Goal: Information Seeking & Learning: Learn about a topic

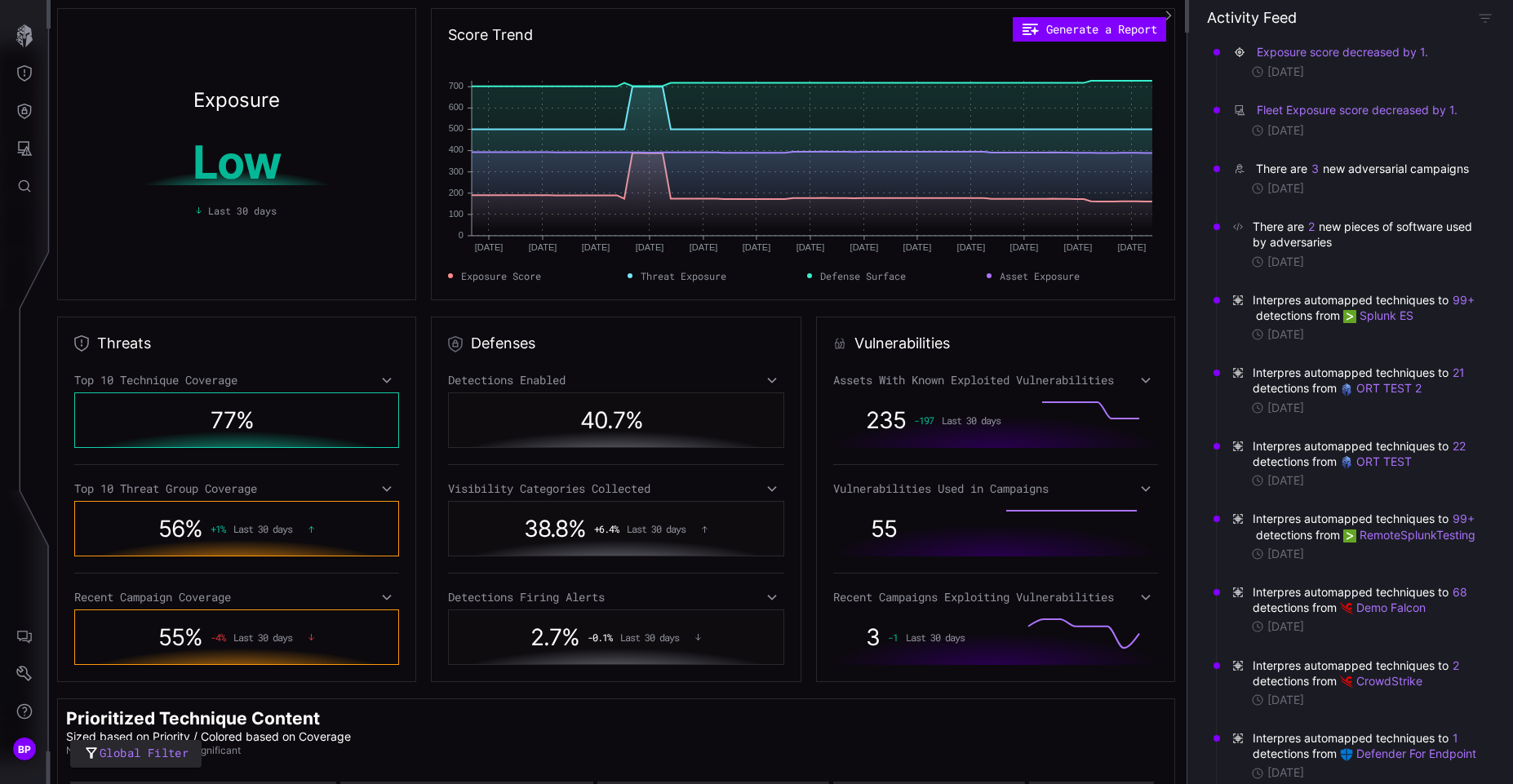
click at [381, 382] on icon at bounding box center [386, 380] width 11 height 13
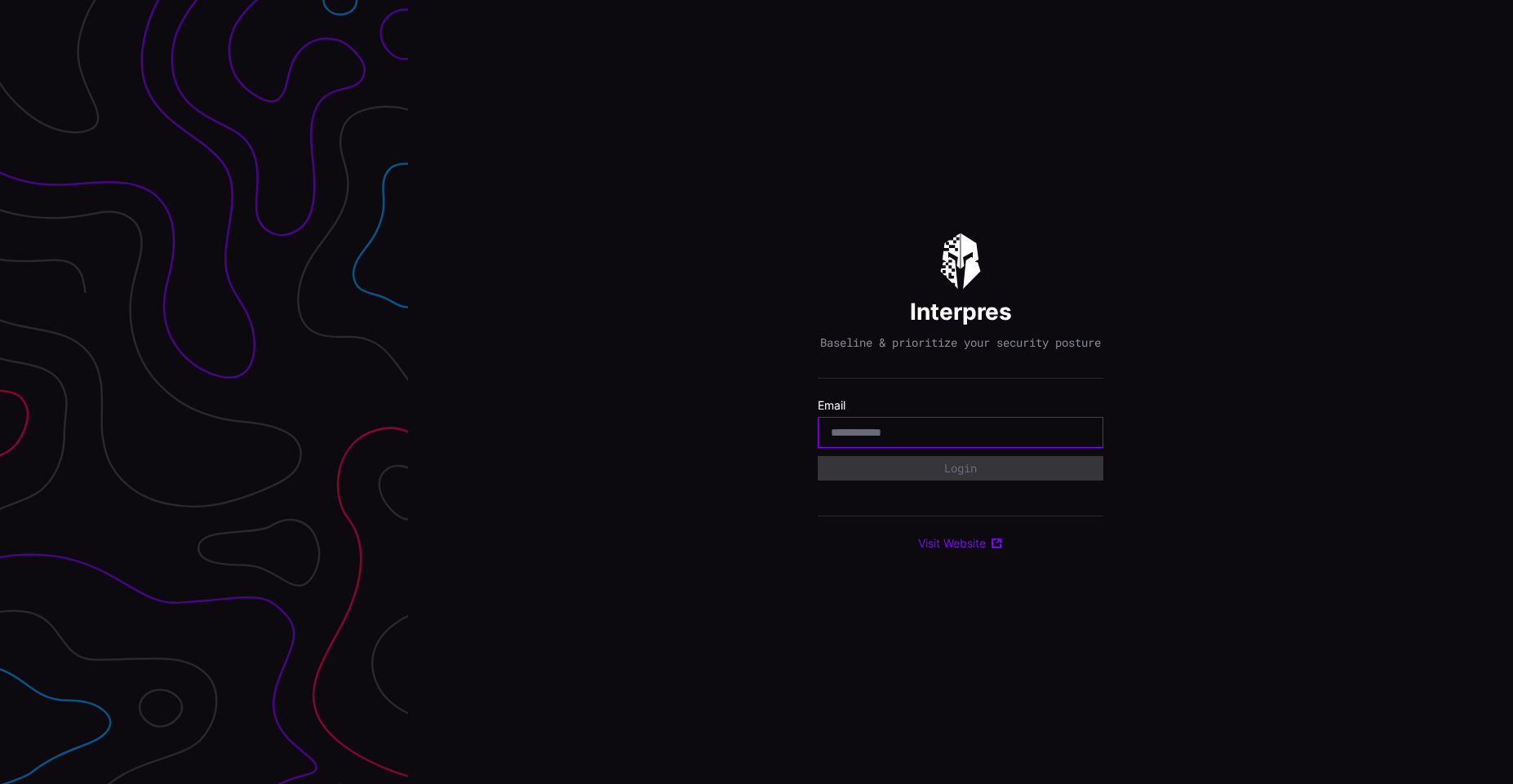
click at [973, 436] on input "email" at bounding box center [960, 432] width 260 height 15
click at [891, 439] on input "email" at bounding box center [960, 432] width 260 height 15
paste input "**********"
type input "**********"
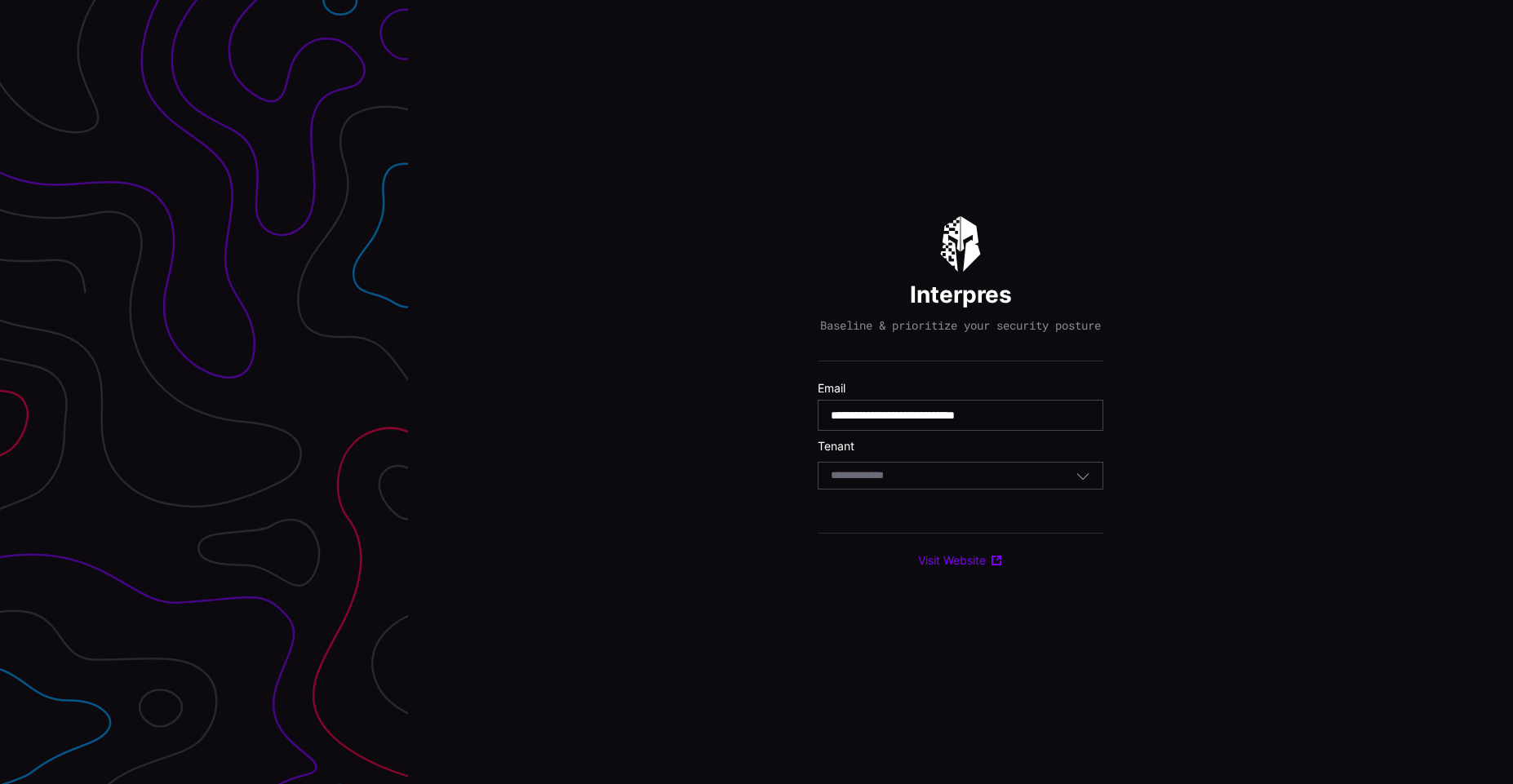
click at [960, 482] on div "Select Tenant" at bounding box center [952, 475] width 245 height 15
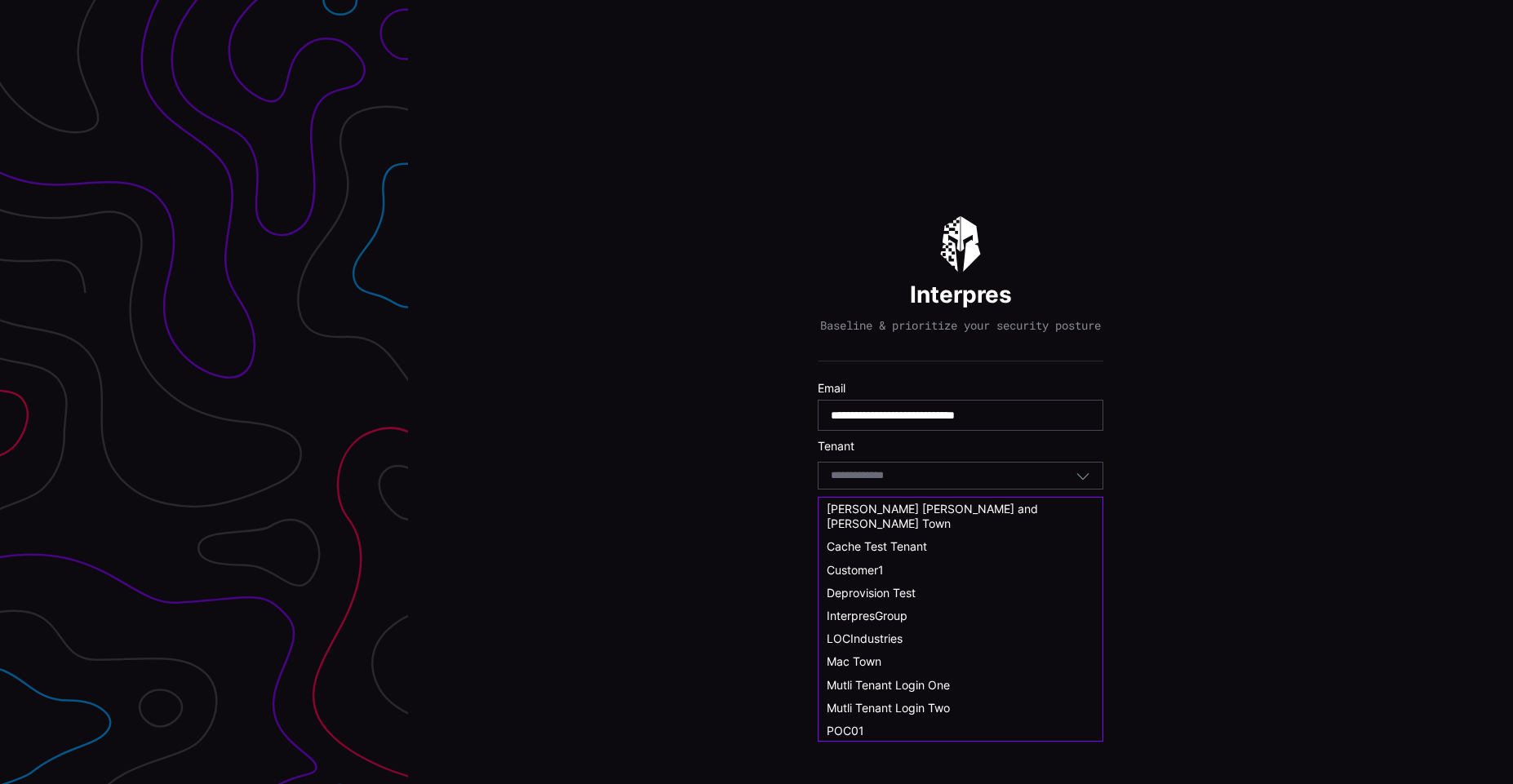
click at [933, 563] on div "Customer1" at bounding box center [961, 570] width 268 height 15
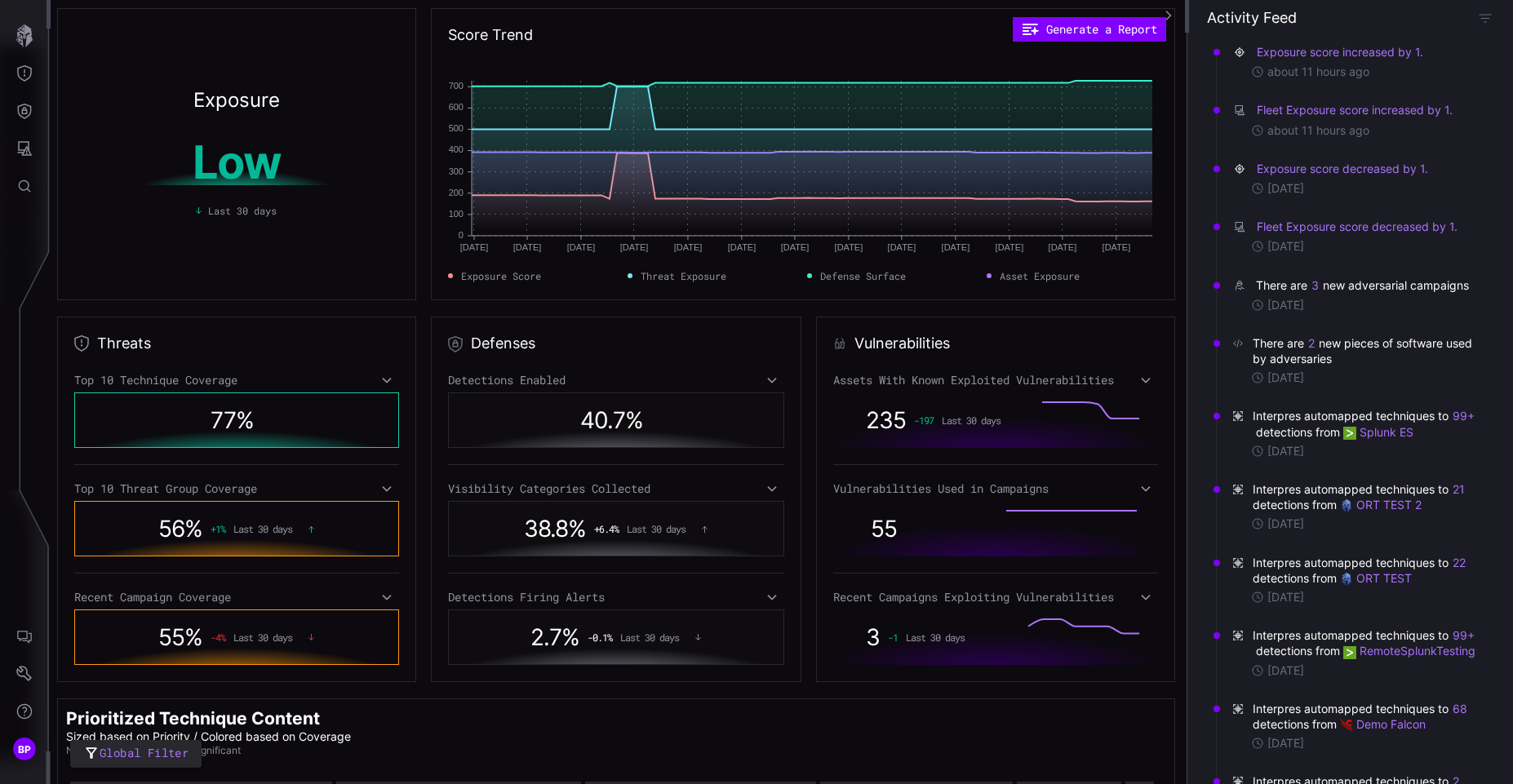
click at [381, 377] on icon at bounding box center [386, 380] width 11 height 13
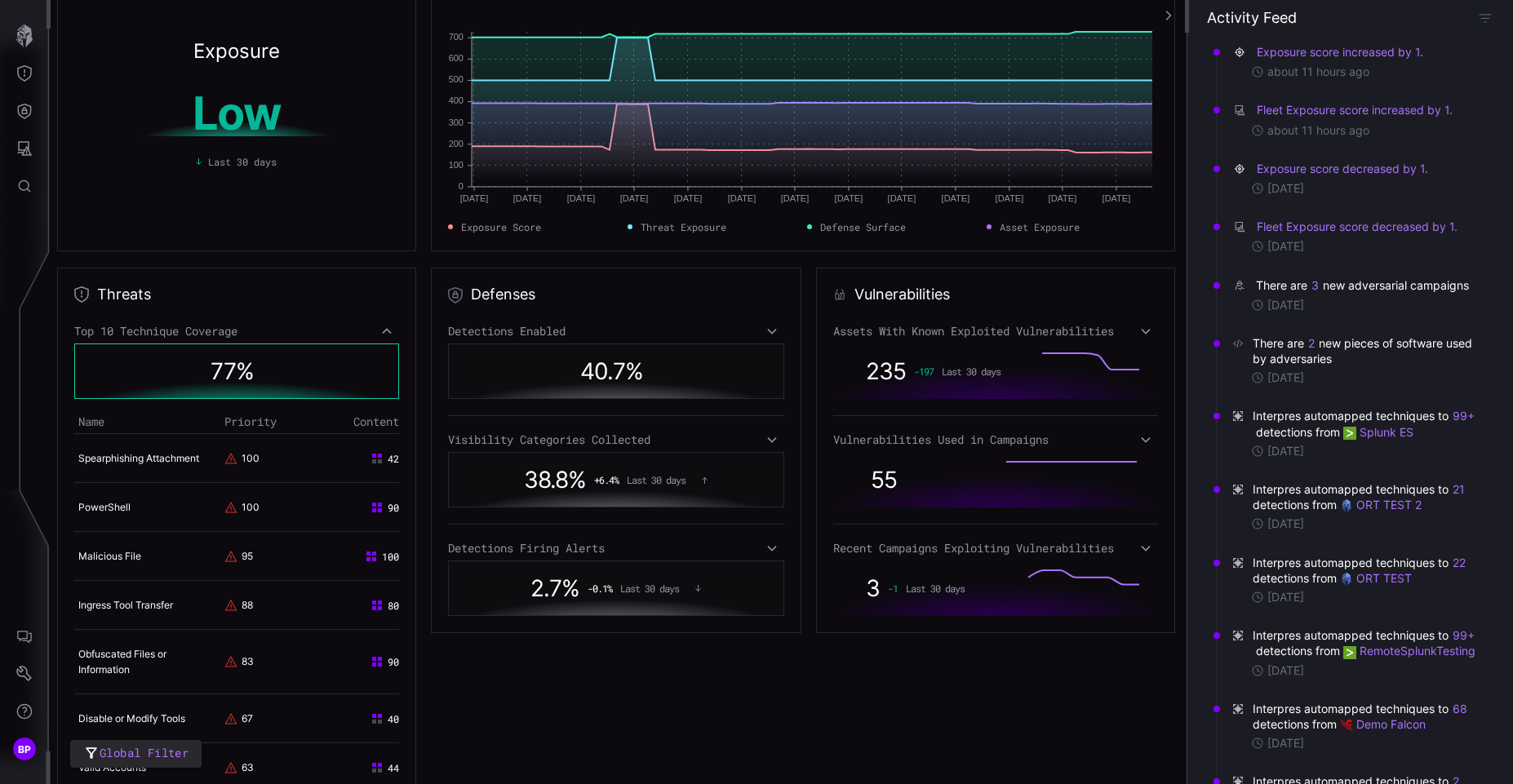
scroll to position [195, 0]
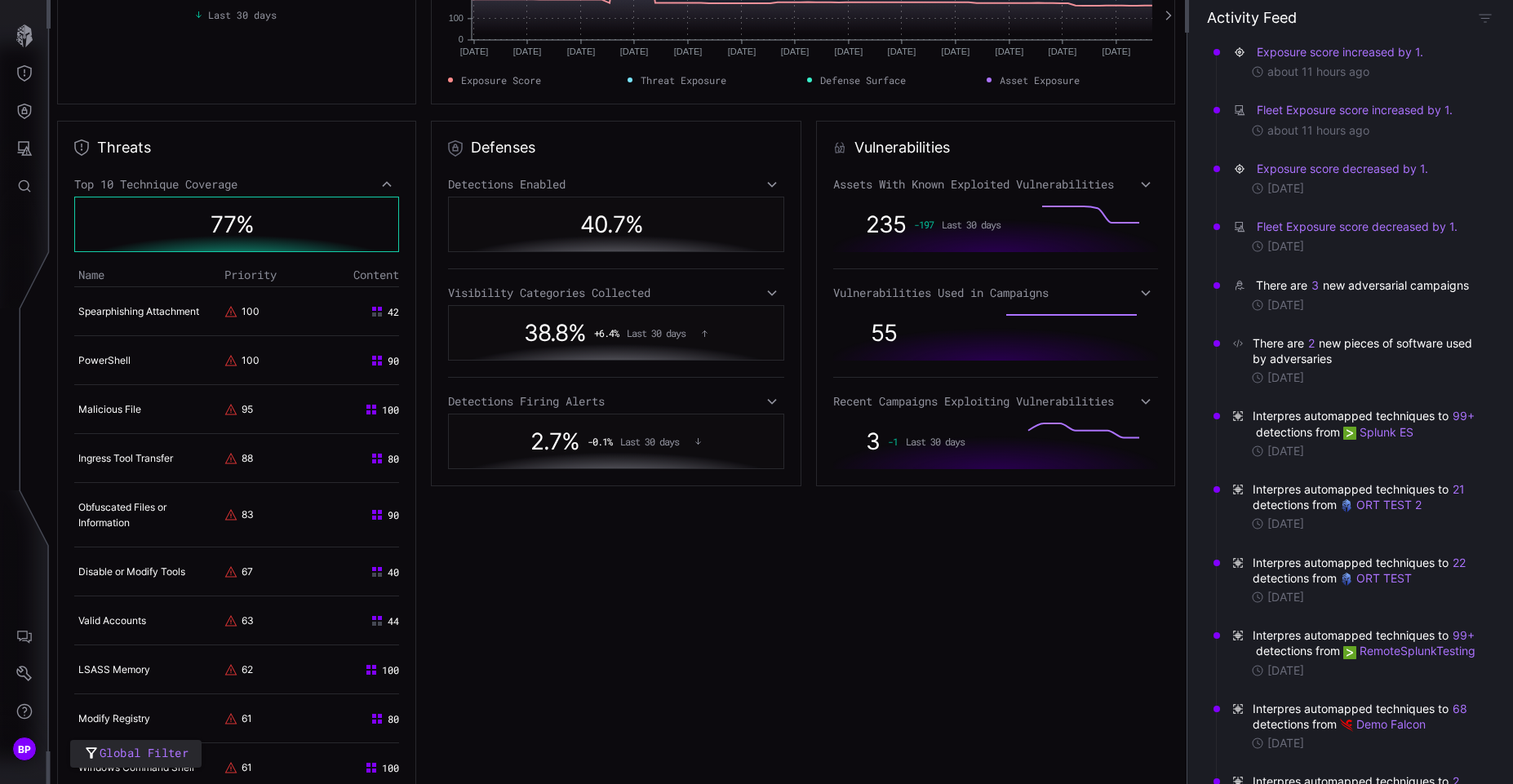
click at [244, 235] on span "77 %" at bounding box center [231, 224] width 43 height 28
click at [391, 186] on div "Top 10 Technique Coverage" at bounding box center [237, 184] width 325 height 15
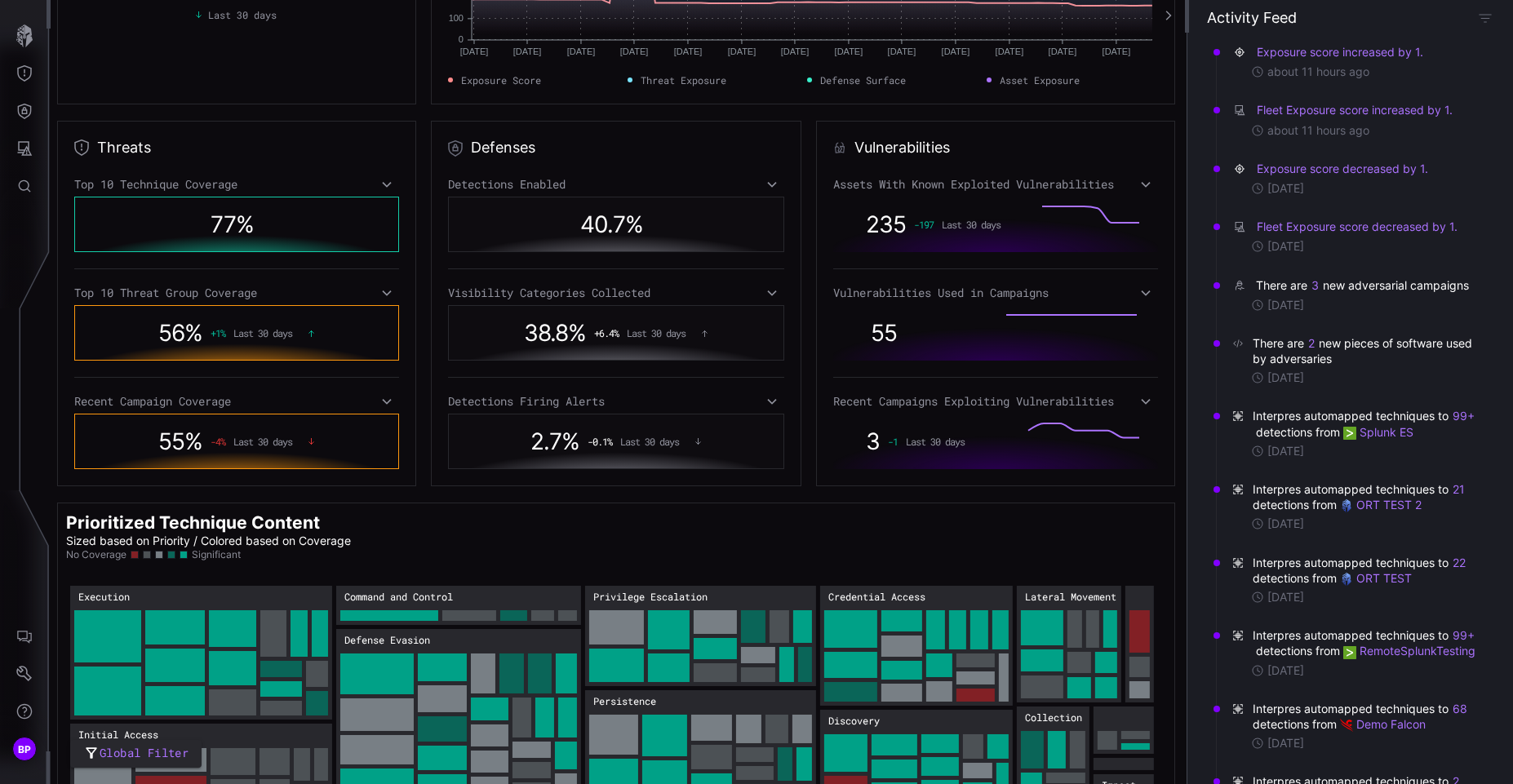
click at [659, 220] on div "40.7 %" at bounding box center [616, 224] width 317 height 38
click at [767, 186] on icon at bounding box center [772, 184] width 9 height 6
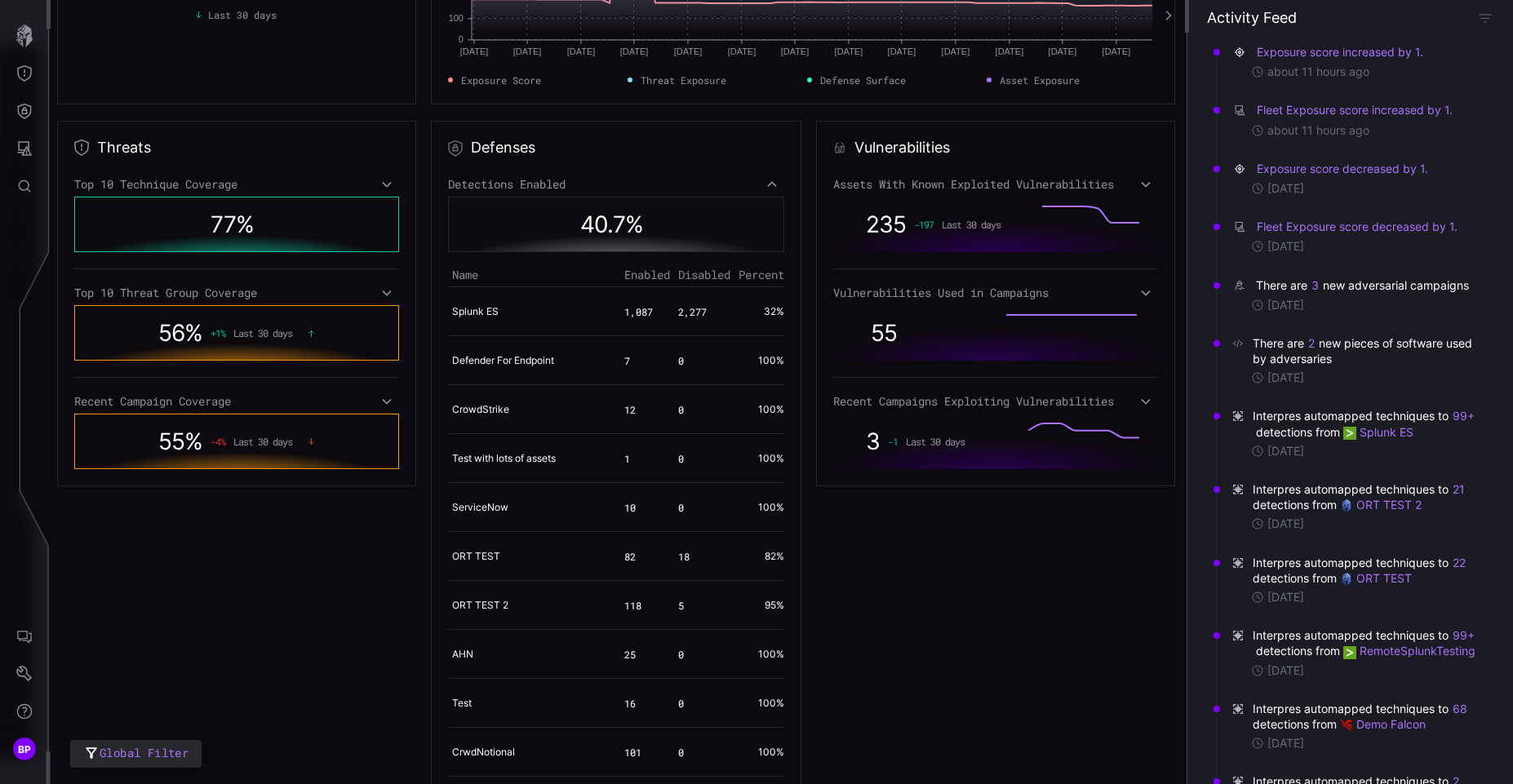
click at [386, 182] on icon at bounding box center [386, 184] width 11 height 13
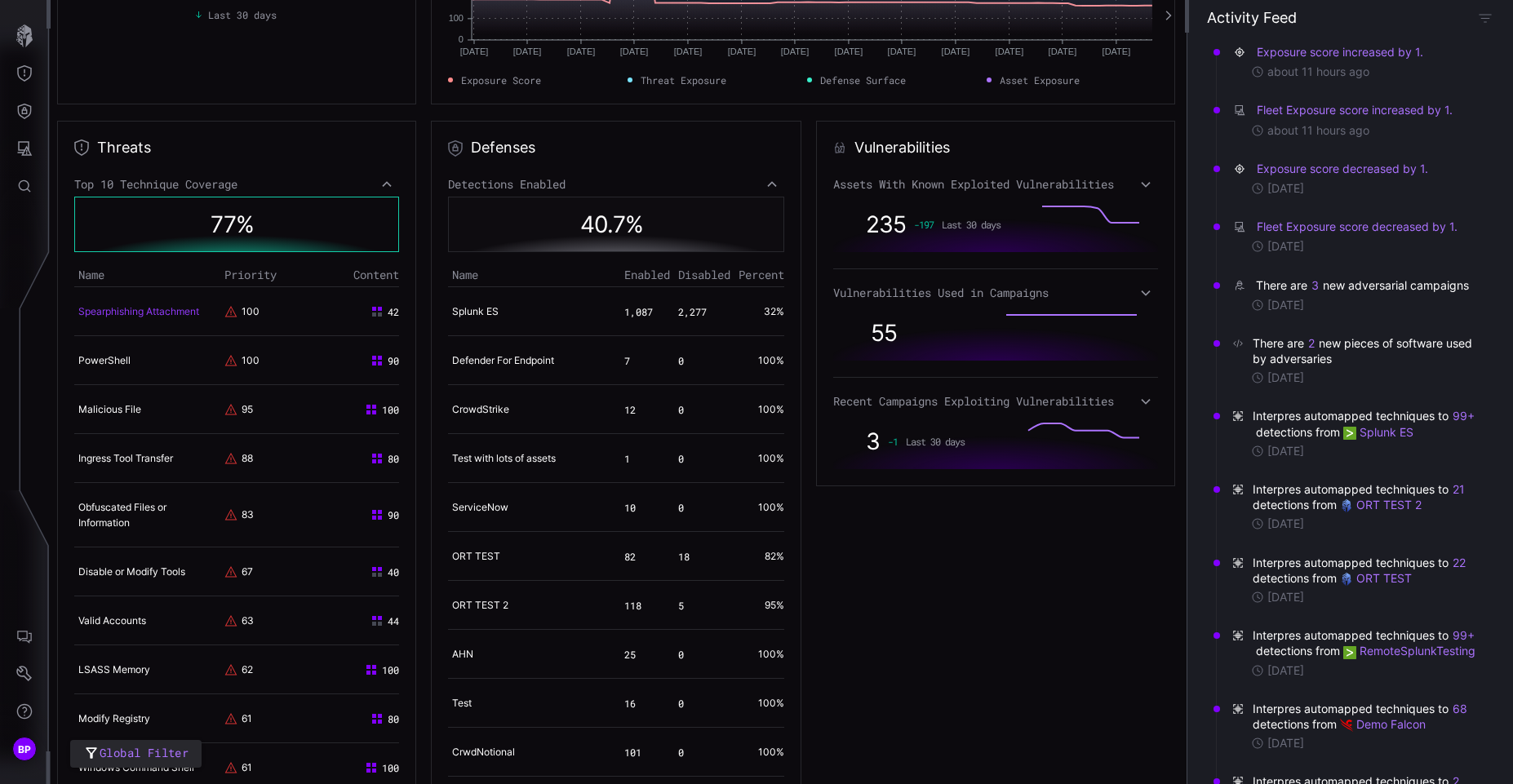
click at [153, 309] on link "Spearphishing Attachment" at bounding box center [139, 311] width 121 height 12
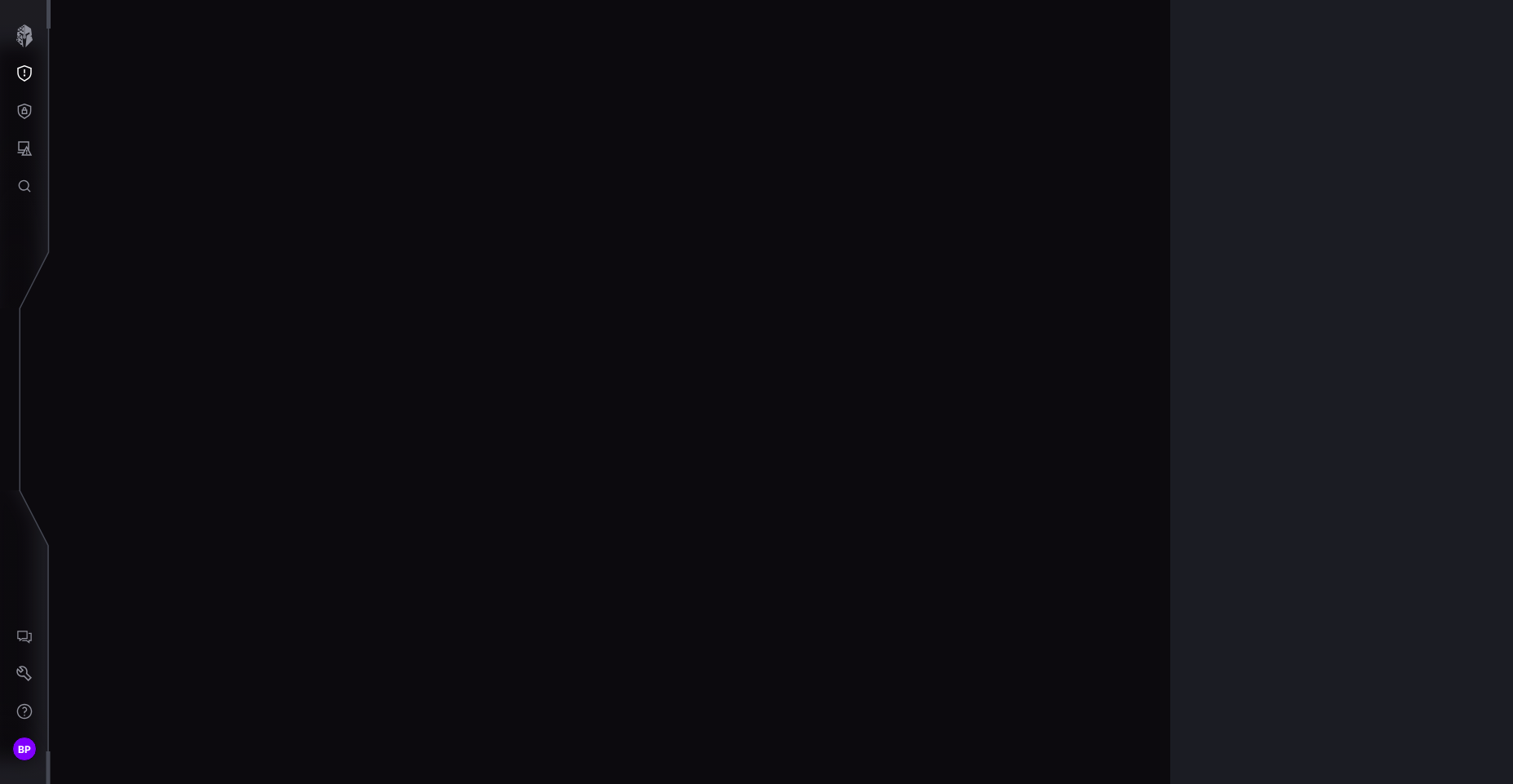
scroll to position [3407, 690]
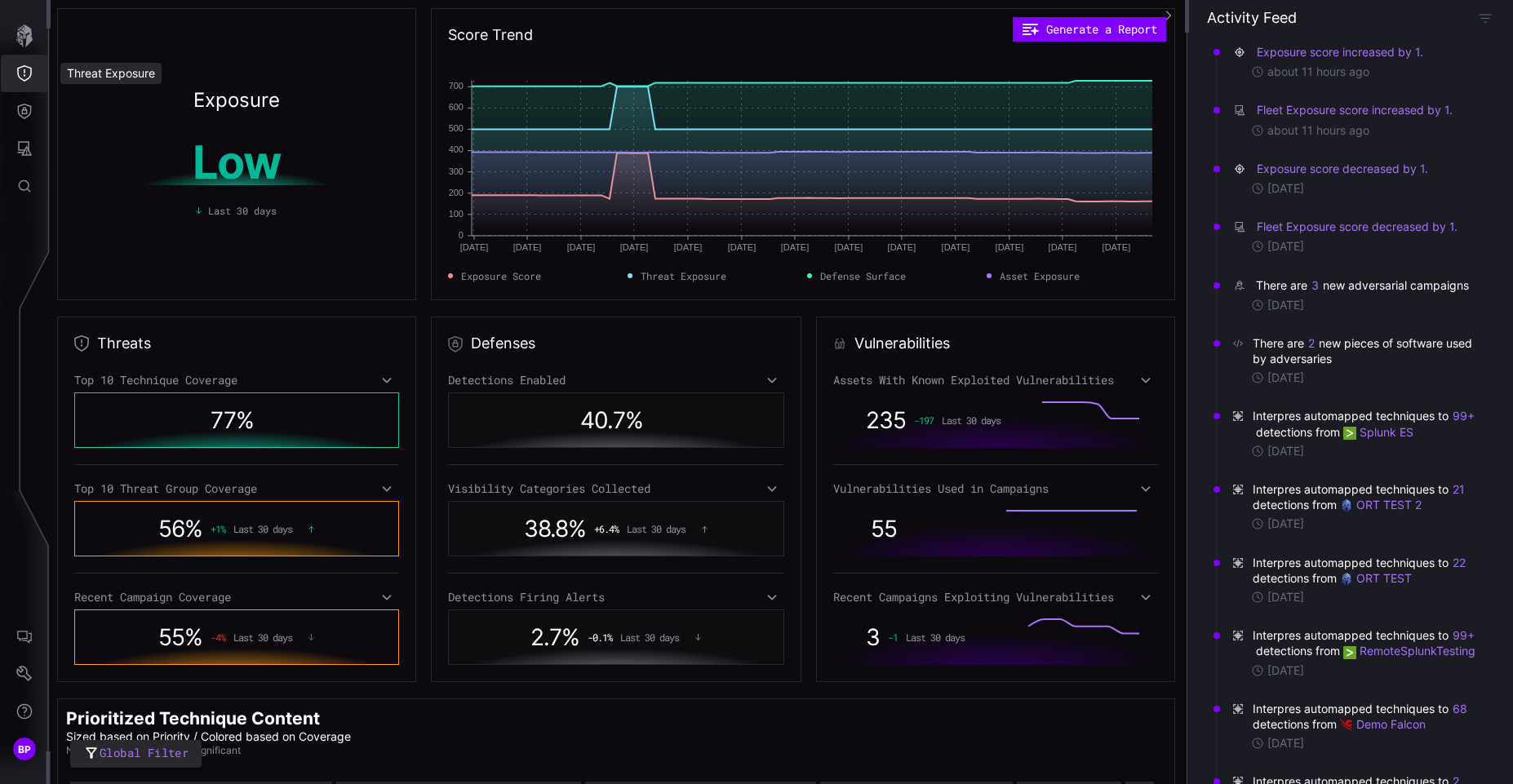
click at [17, 81] on icon "Threat Exposure" at bounding box center [25, 73] width 17 height 17
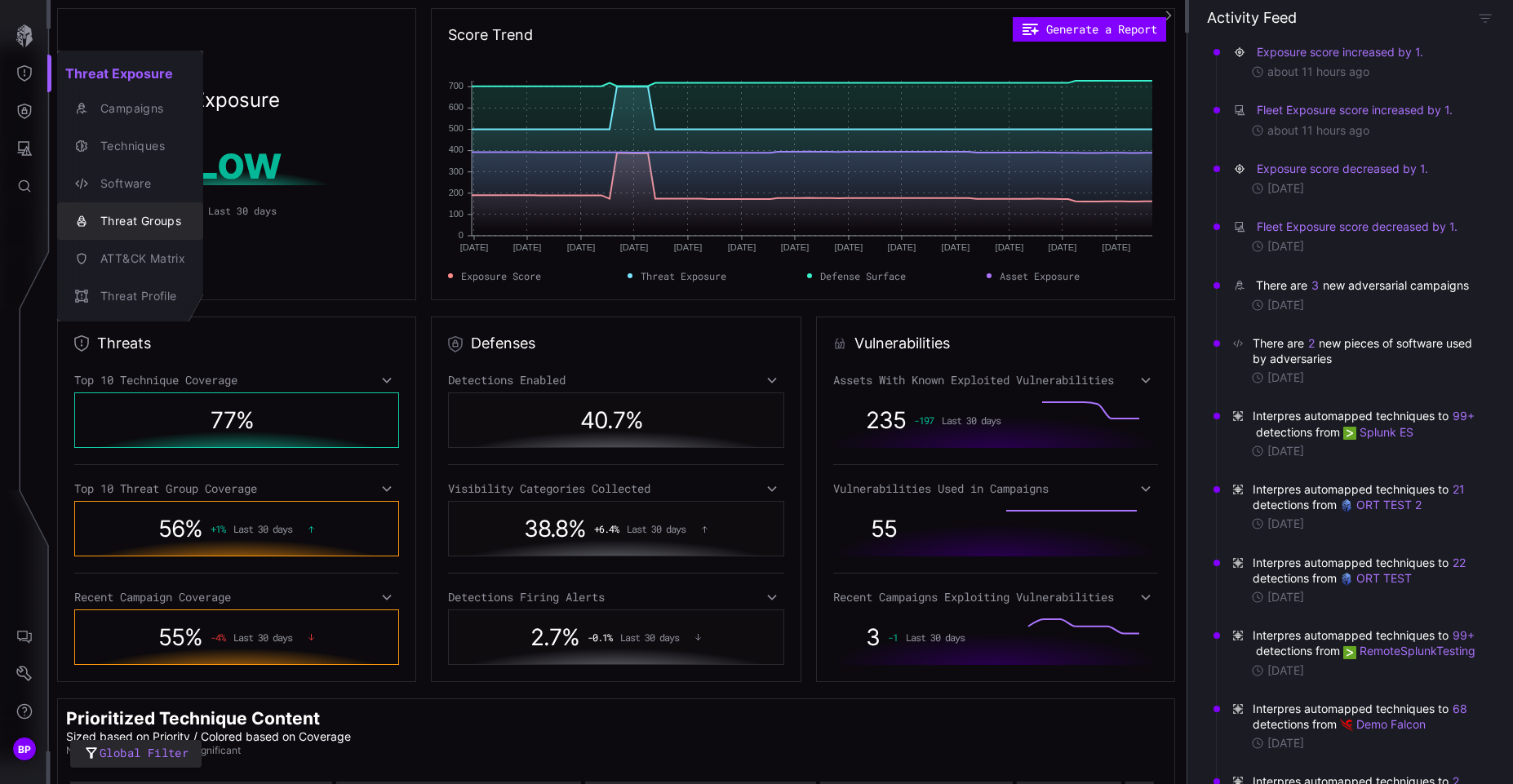
click at [148, 224] on div "Threat Groups" at bounding box center [138, 221] width 93 height 20
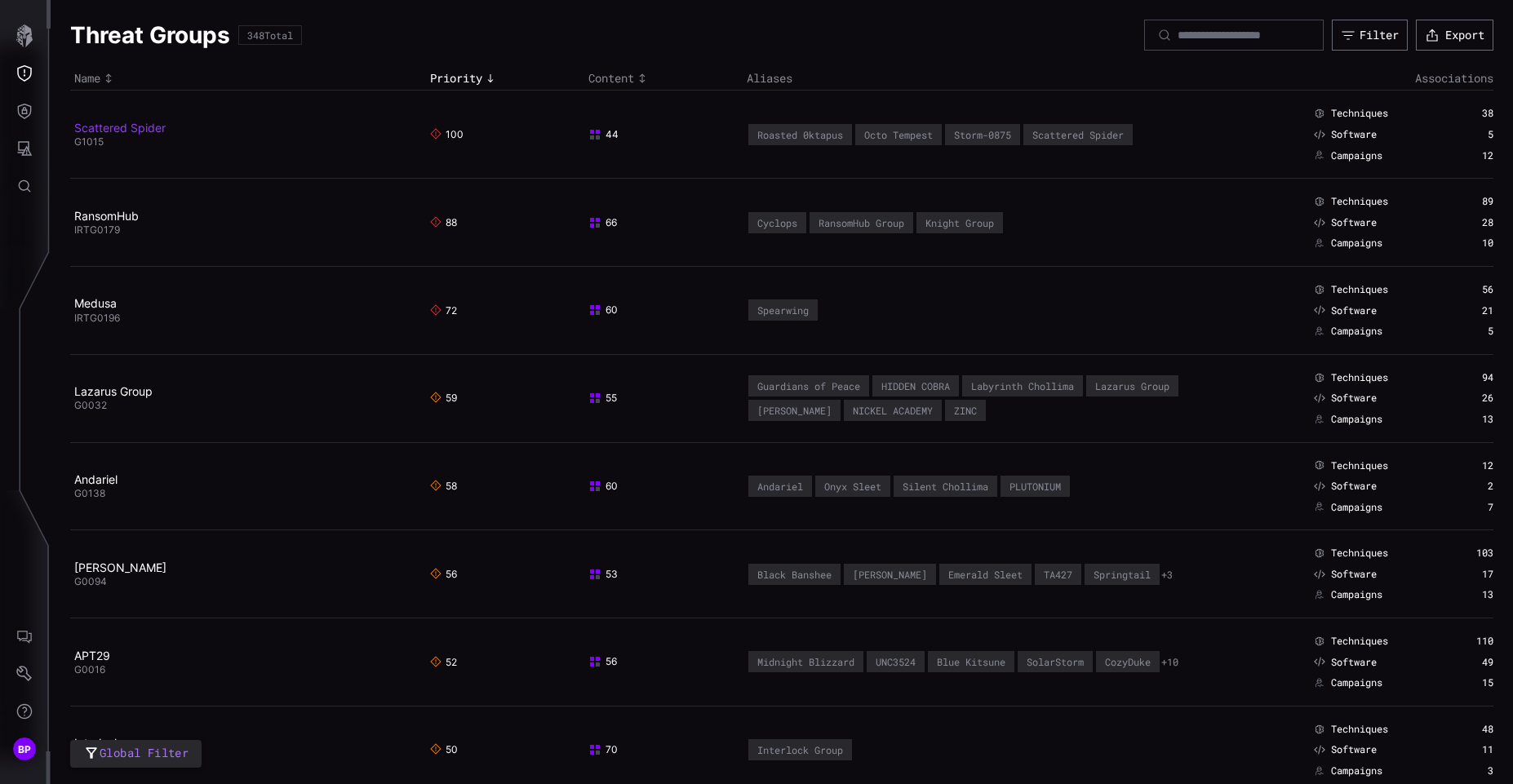
click at [152, 132] on link "Scattered Spider" at bounding box center [120, 127] width 92 height 14
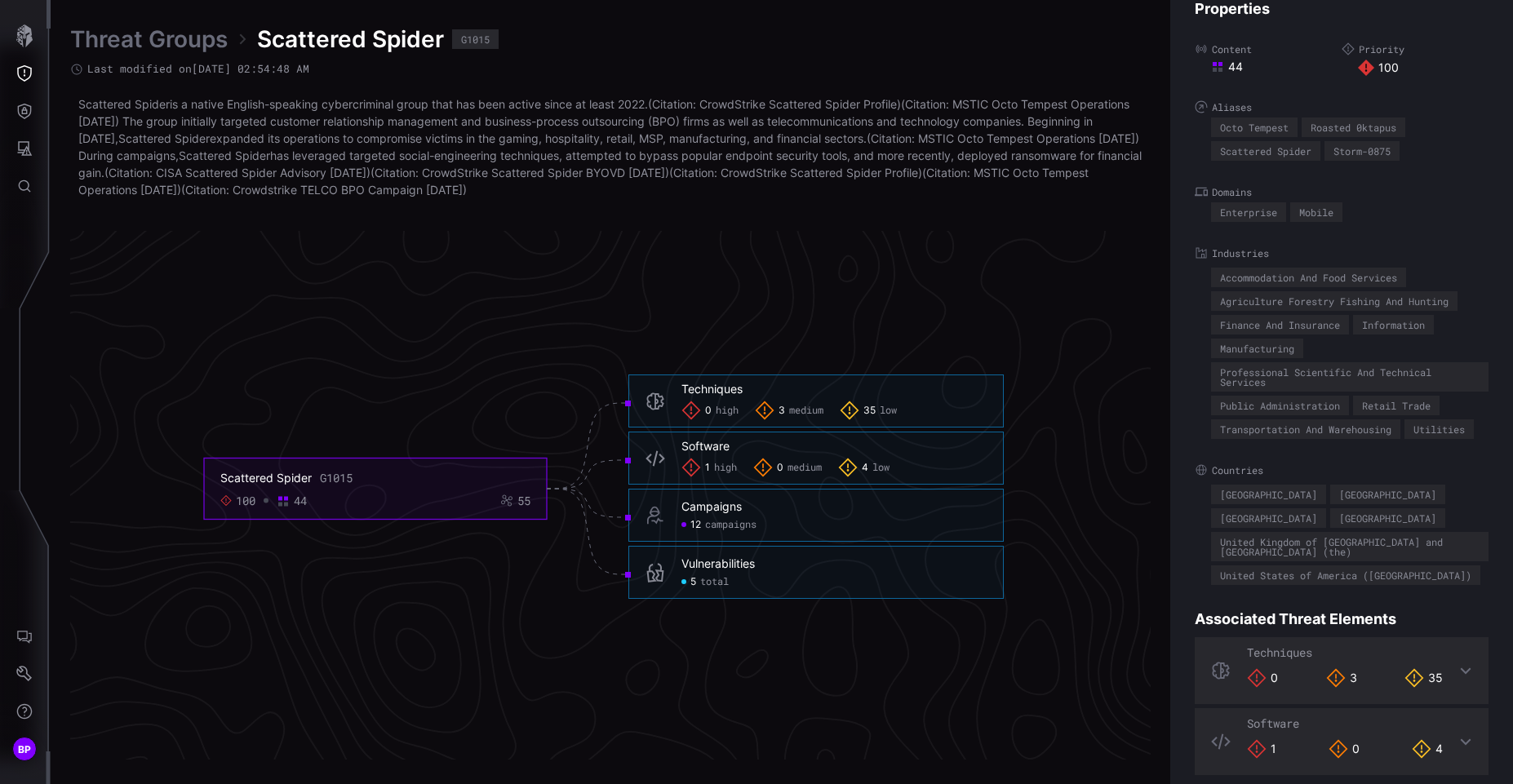
scroll to position [40, 0]
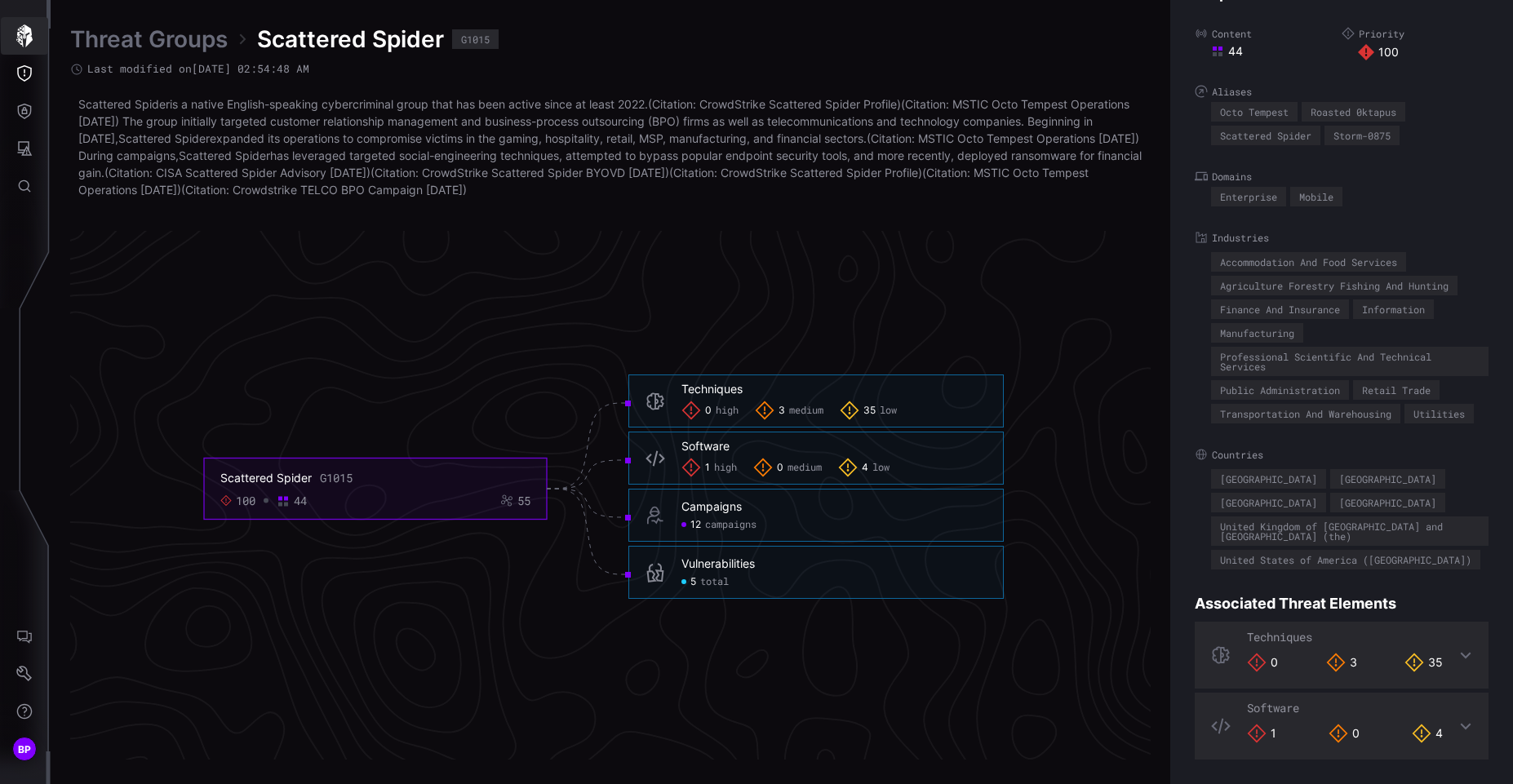
click at [18, 49] on button "button" at bounding box center [25, 36] width 48 height 38
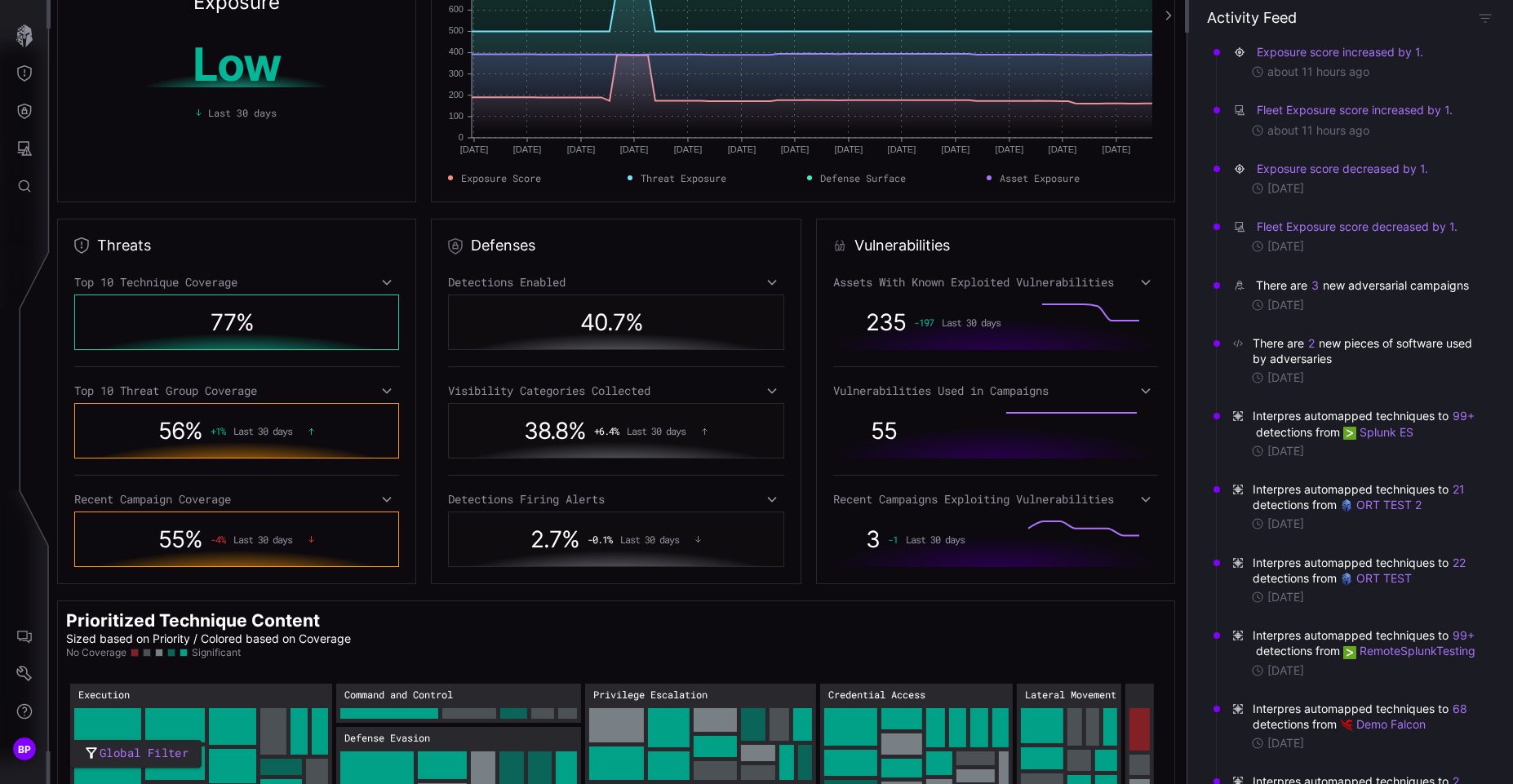
scroll to position [195, 0]
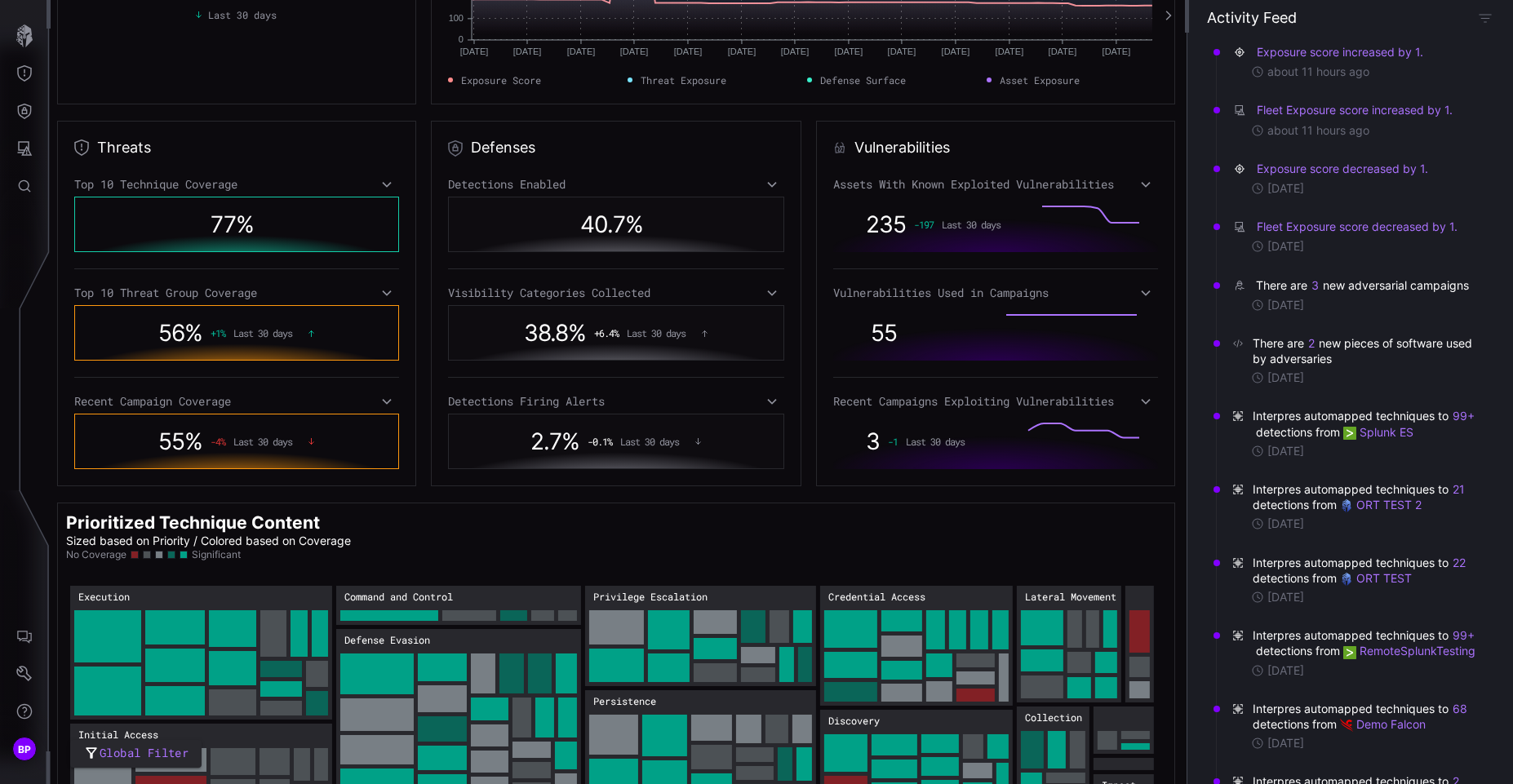
click at [321, 231] on div "77 %" at bounding box center [236, 224] width 258 height 38
click at [381, 293] on icon at bounding box center [386, 293] width 11 height 13
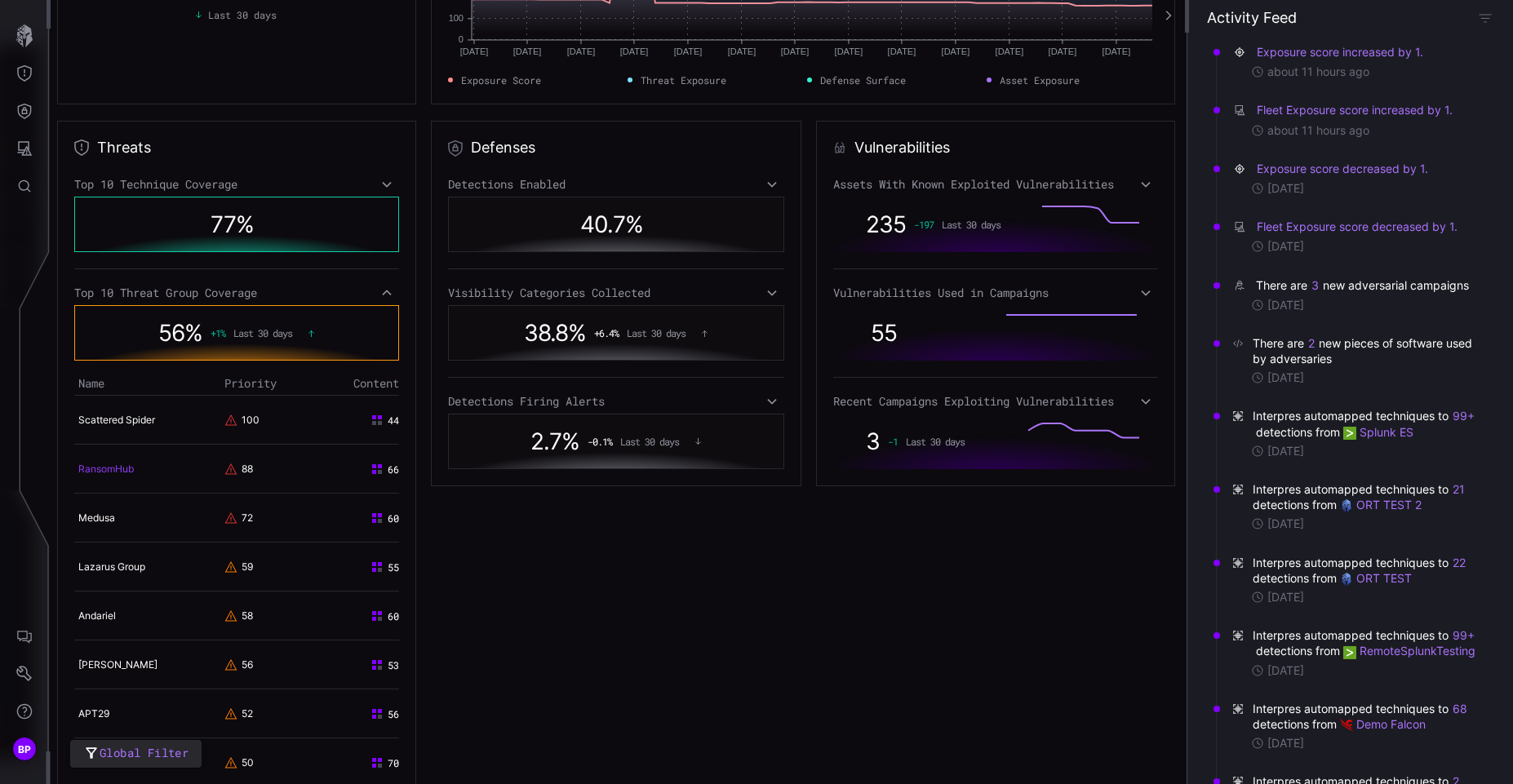
click at [121, 469] on link "RansomHub" at bounding box center [106, 468] width 55 height 12
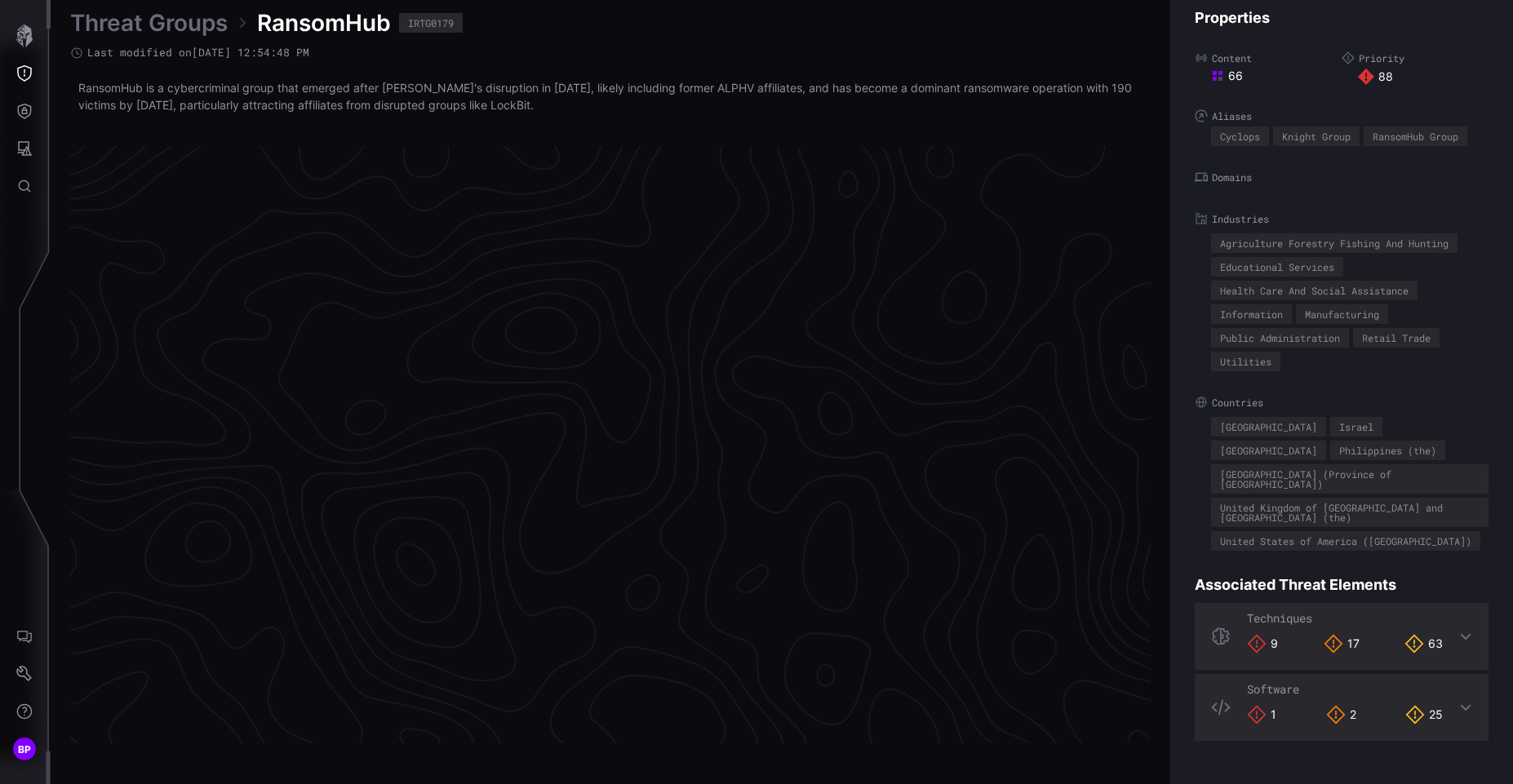
scroll to position [3377, 690]
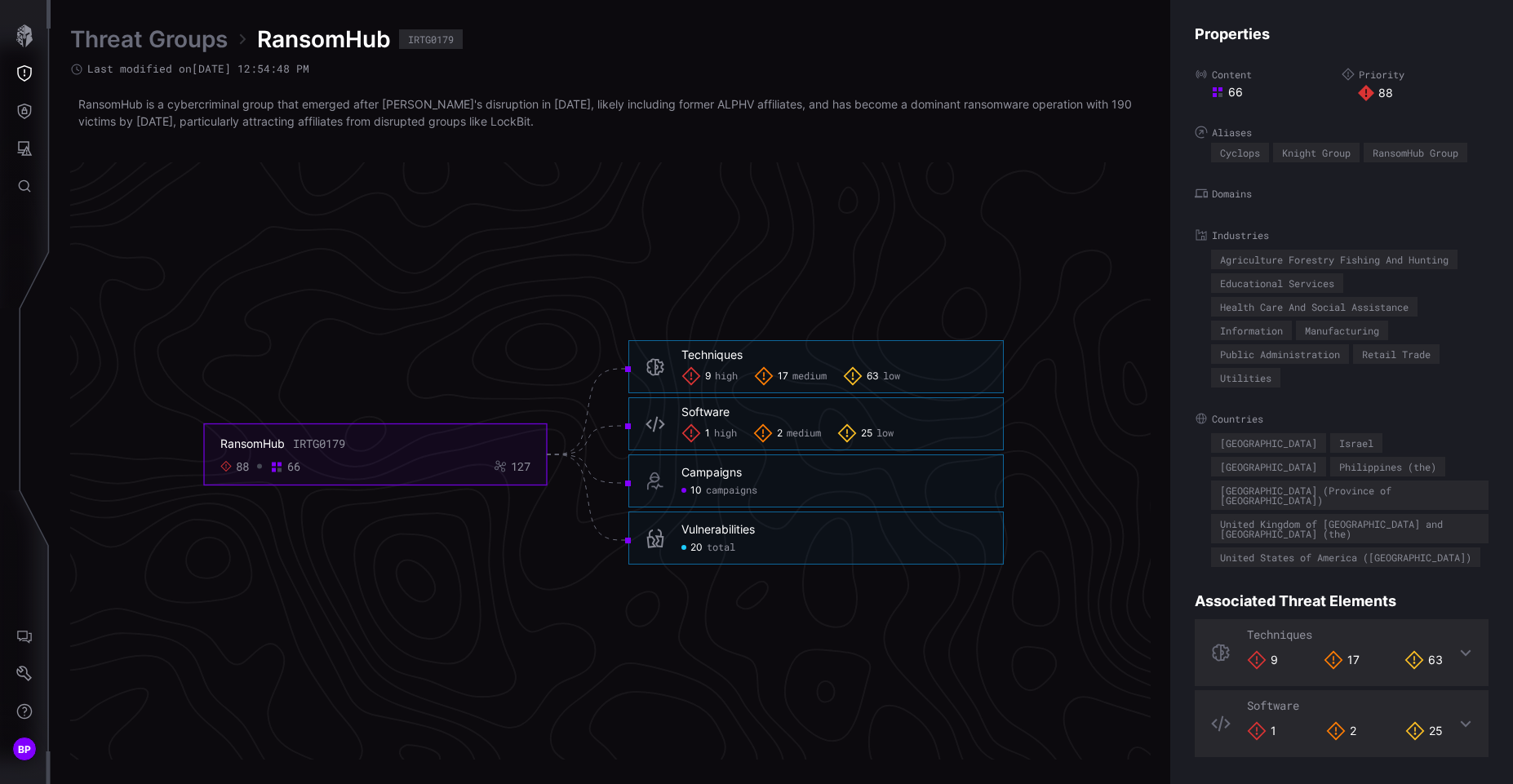
click at [784, 668] on icon "RansomHub IRTG0179 88 66 127 Techniques 9 high 17 medium 63 low Techniques - 9 …" at bounding box center [604, 454] width 2448 height 7338
